Goal: Find specific page/section: Find specific page/section

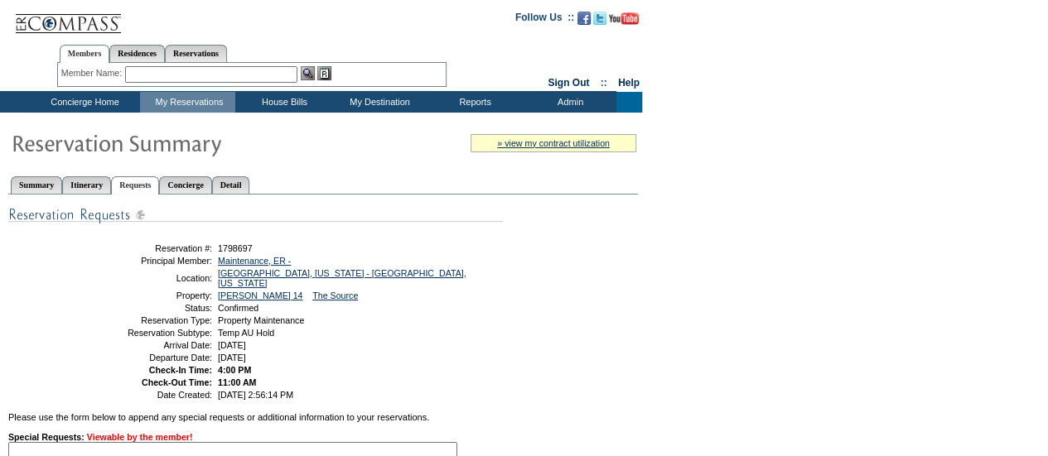
scroll to position [318, 0]
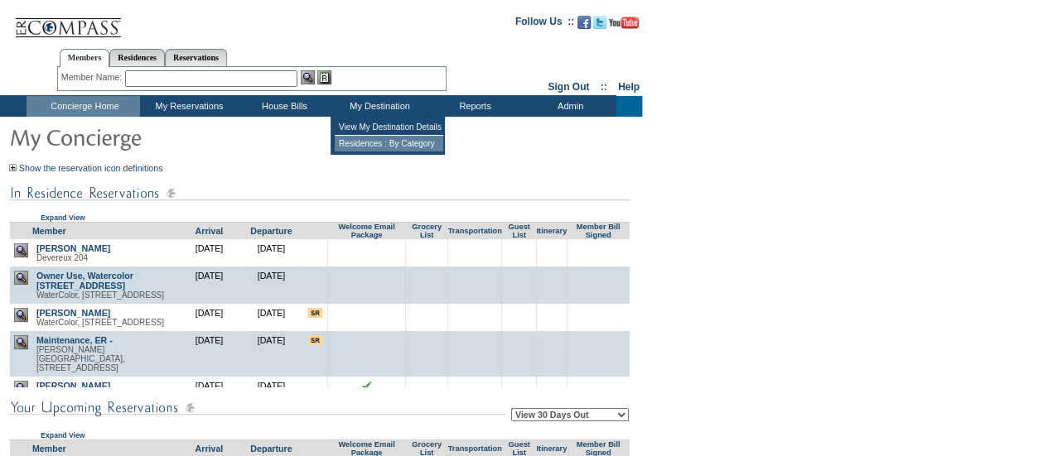
click at [392, 142] on td "Residences : By Category" at bounding box center [389, 144] width 108 height 16
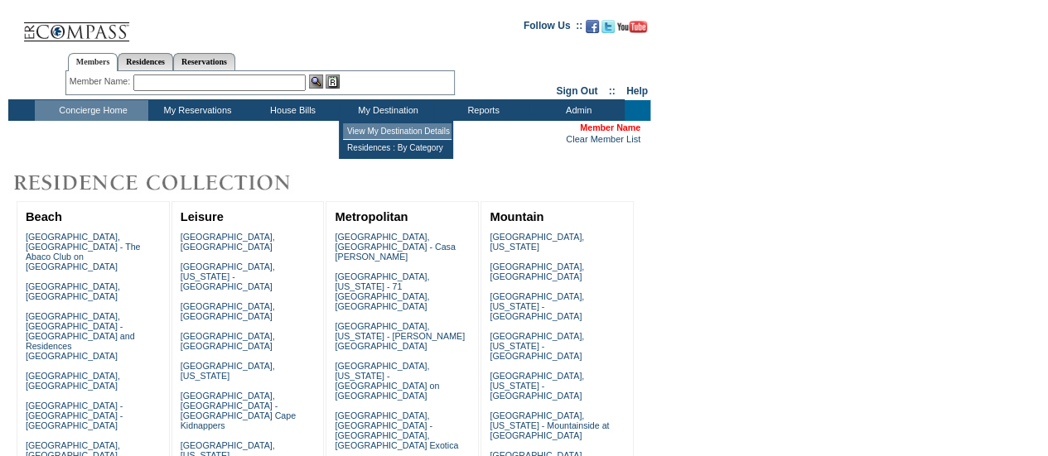
click at [397, 128] on td "View My Destination Details" at bounding box center [397, 131] width 108 height 17
